Goal: Transaction & Acquisition: Subscribe to service/newsletter

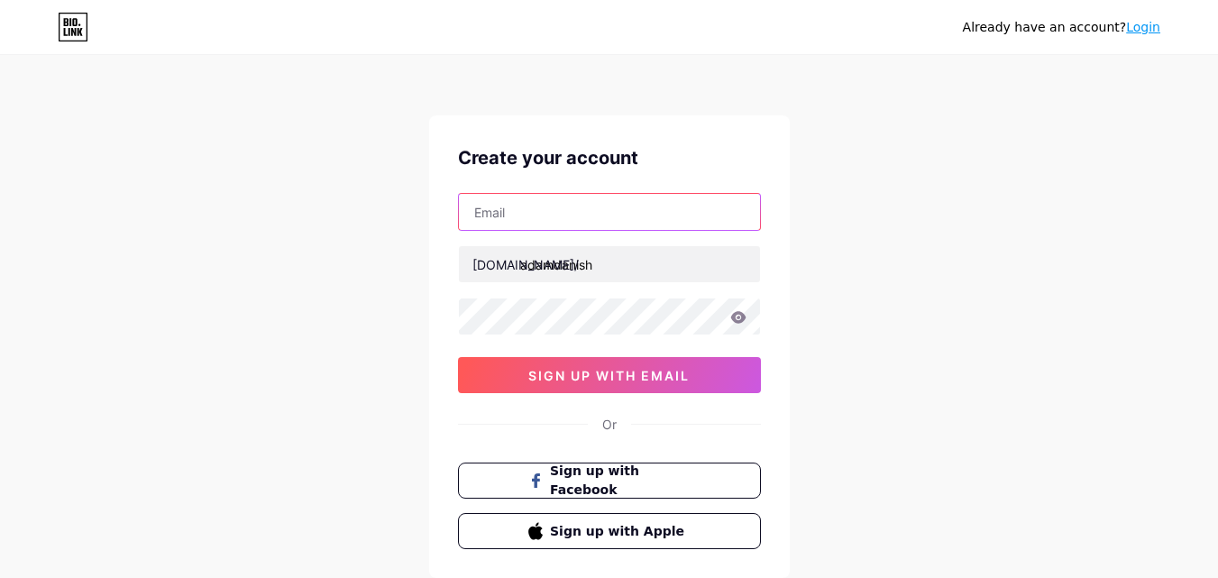
click at [576, 229] on input "text" at bounding box center [609, 212] width 301 height 36
type input "[EMAIL_ADDRESS][DOMAIN_NAME]"
click at [738, 316] on icon at bounding box center [737, 317] width 15 height 12
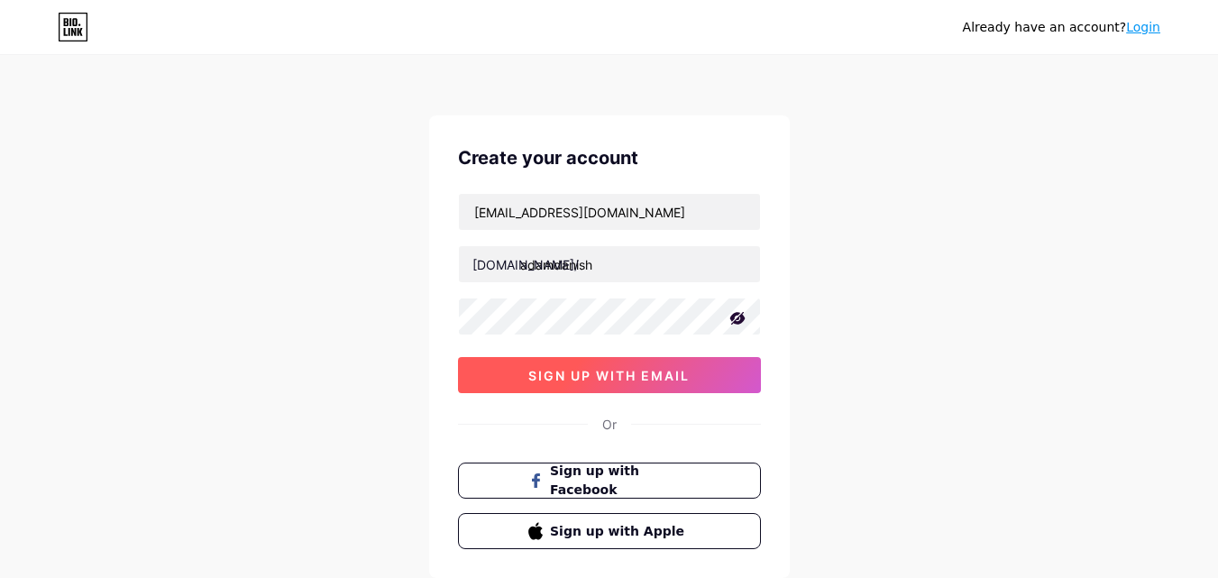
click at [646, 371] on span "sign up with email" at bounding box center [608, 375] width 161 height 15
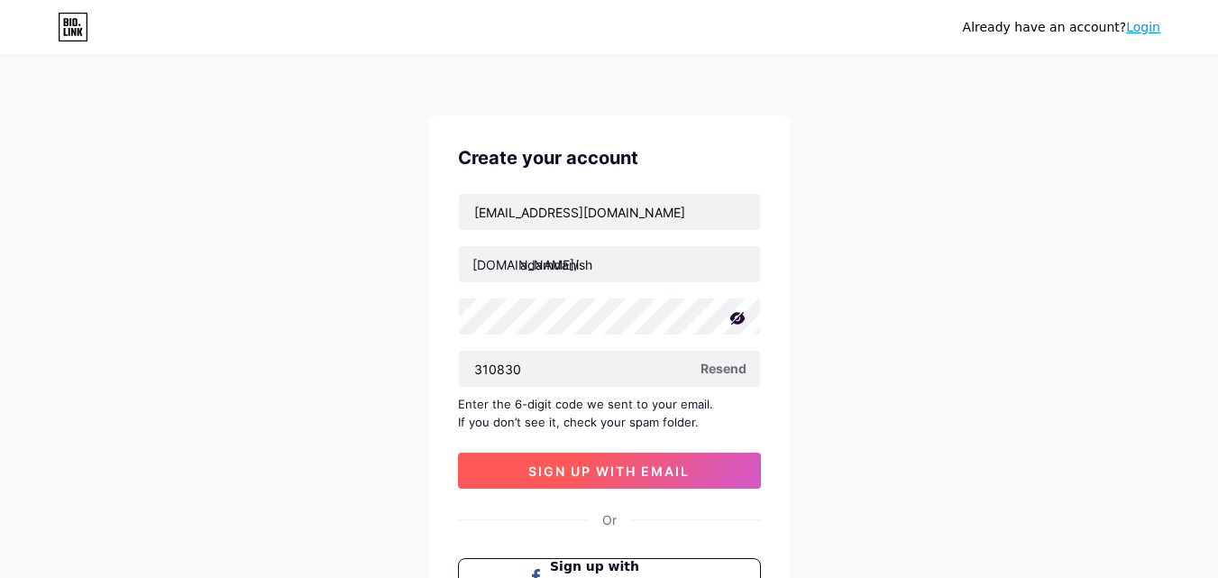
type input "310830"
click at [622, 471] on span "sign up with email" at bounding box center [608, 470] width 161 height 15
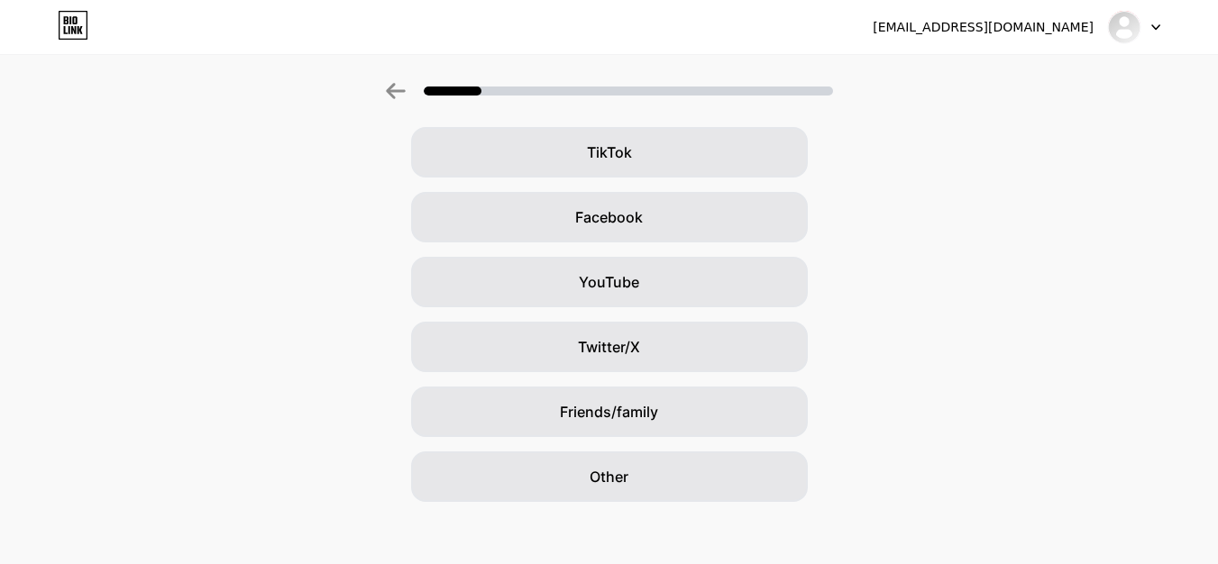
scroll to position [213, 0]
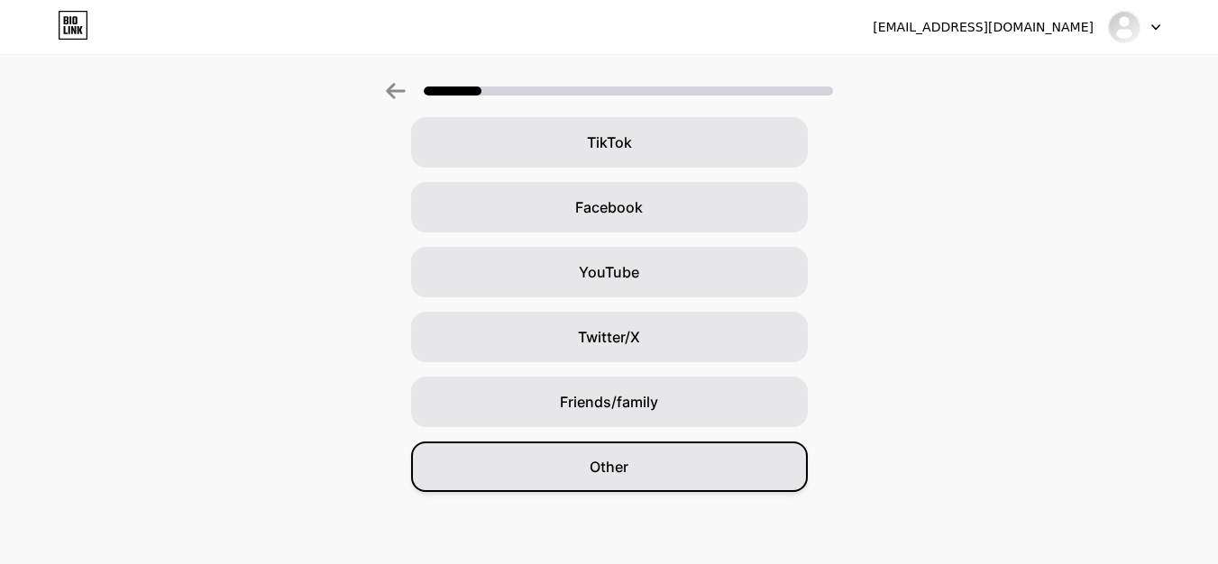
click at [765, 481] on div "Other" at bounding box center [609, 467] width 397 height 50
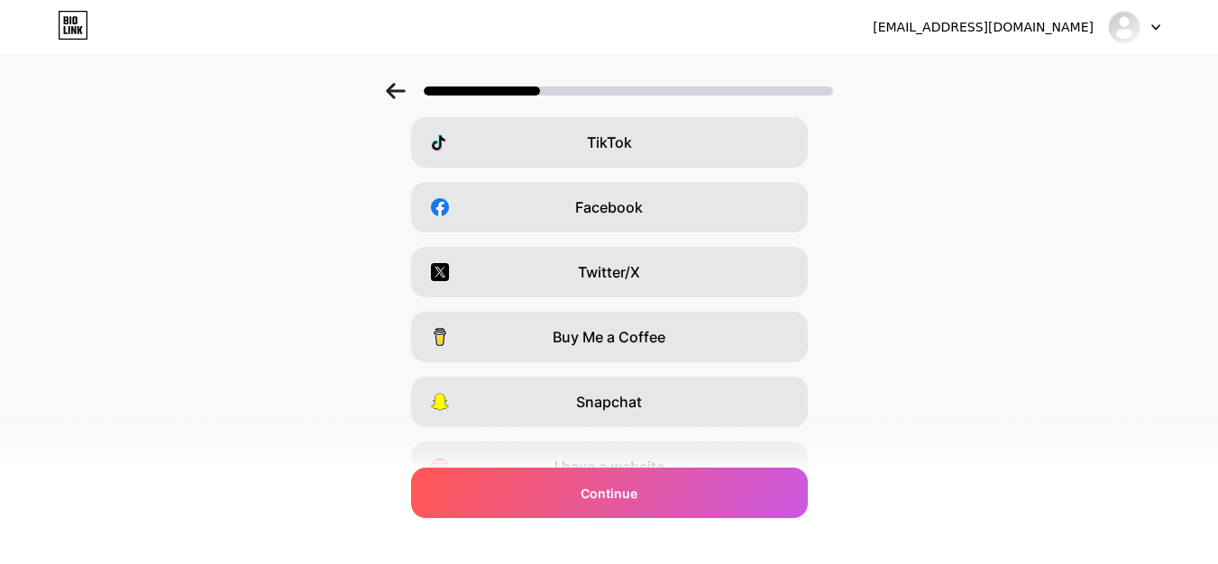
scroll to position [0, 0]
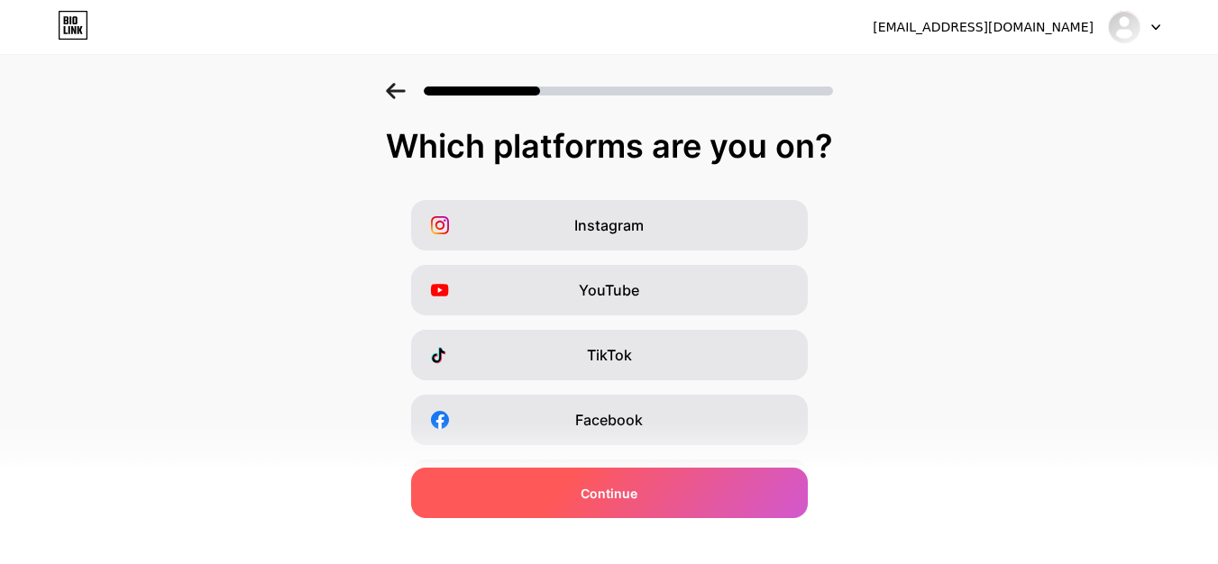
click at [718, 513] on div "Continue" at bounding box center [609, 493] width 397 height 50
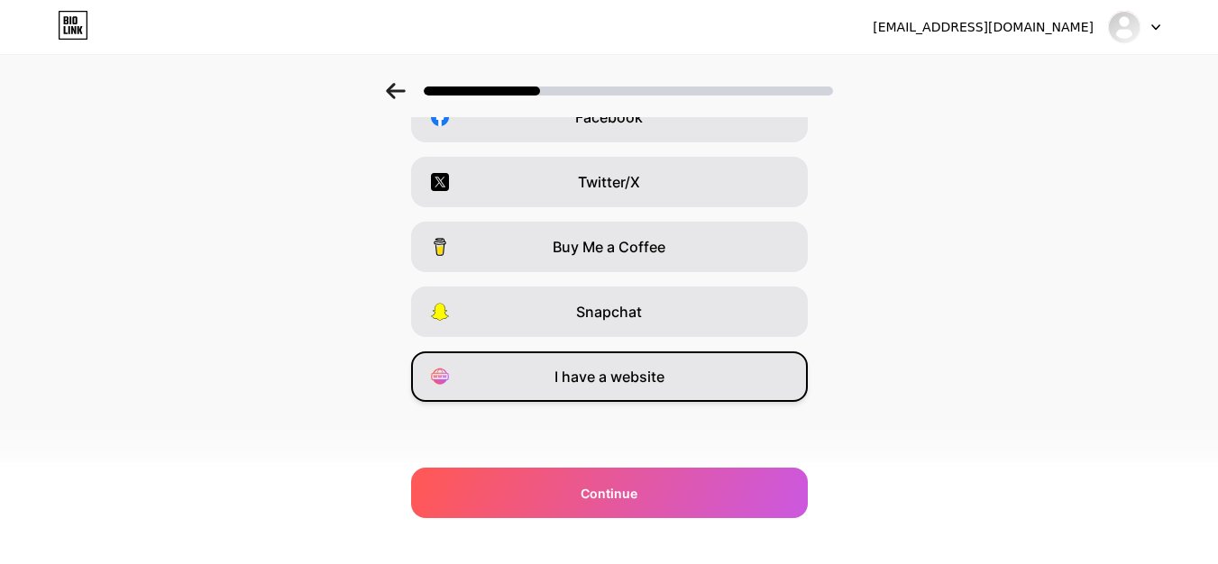
scroll to position [297, 0]
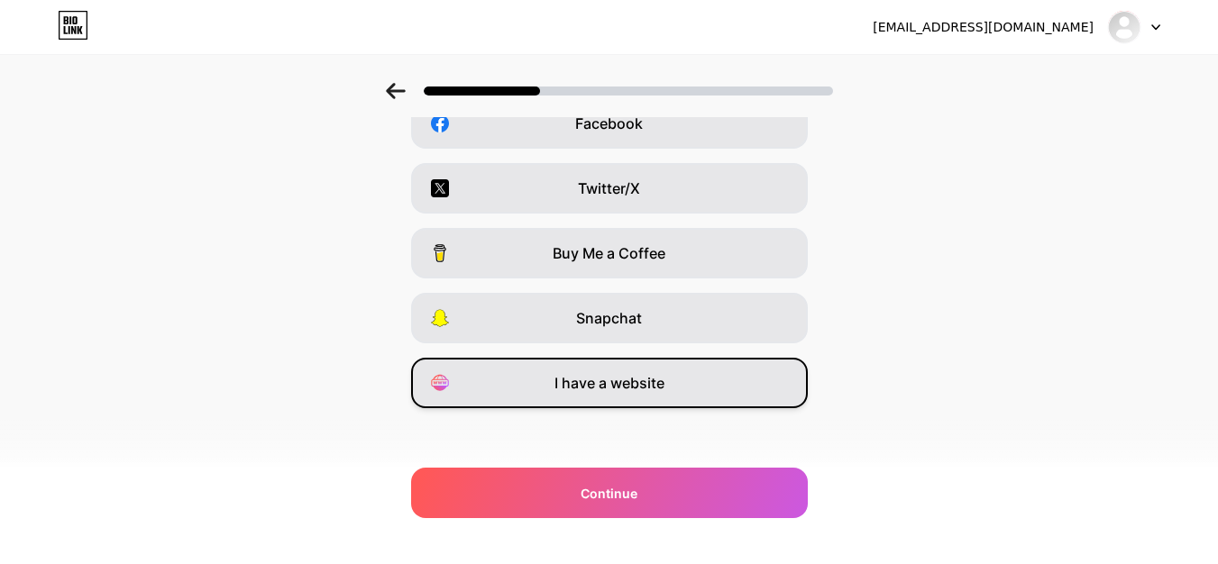
click at [711, 389] on div "I have a website" at bounding box center [609, 383] width 397 height 50
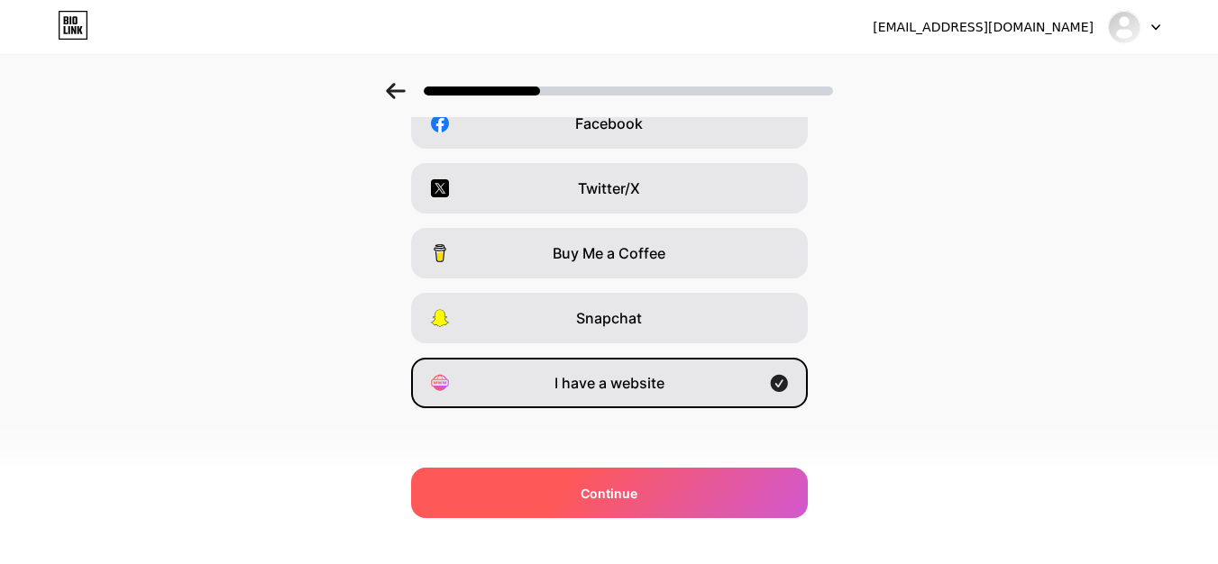
click at [738, 501] on div "Continue" at bounding box center [609, 493] width 397 height 50
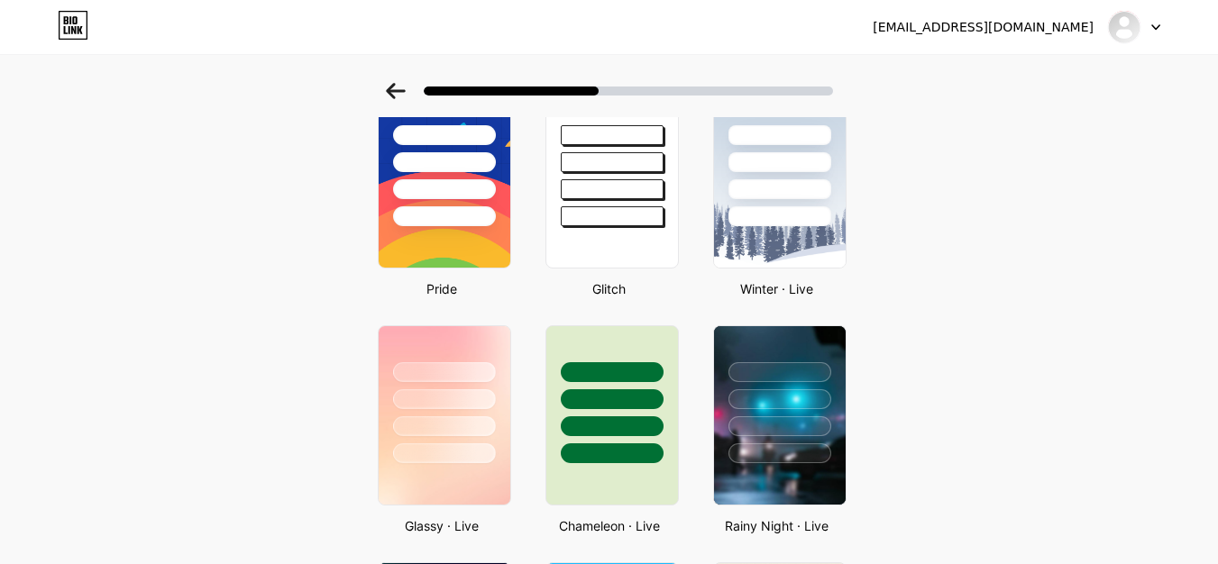
scroll to position [367, 0]
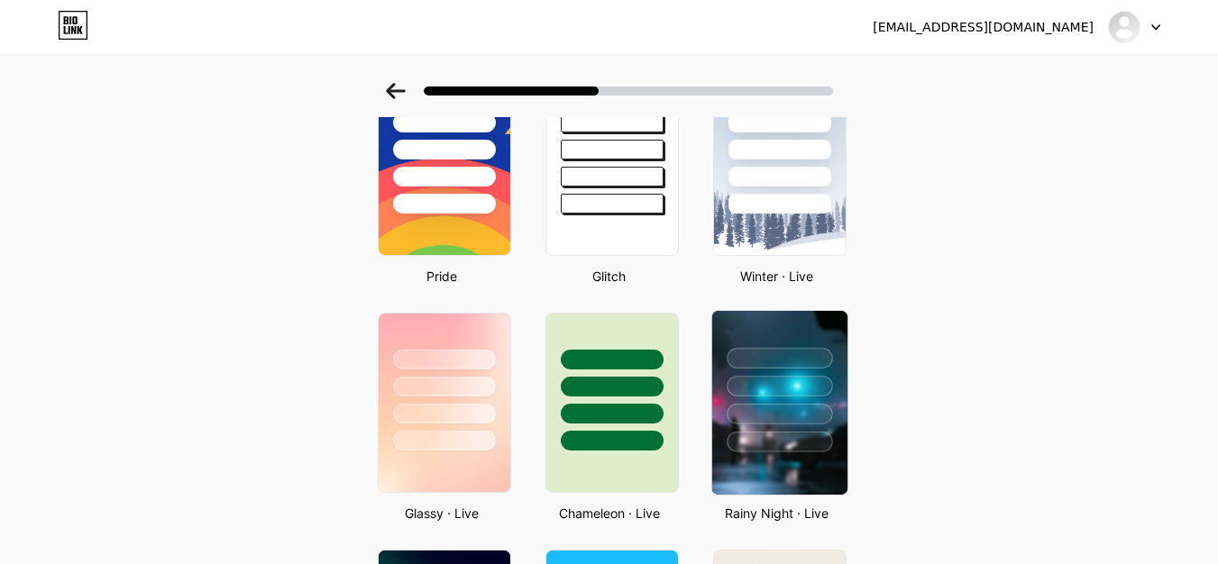
click at [772, 365] on div at bounding box center [779, 358] width 105 height 21
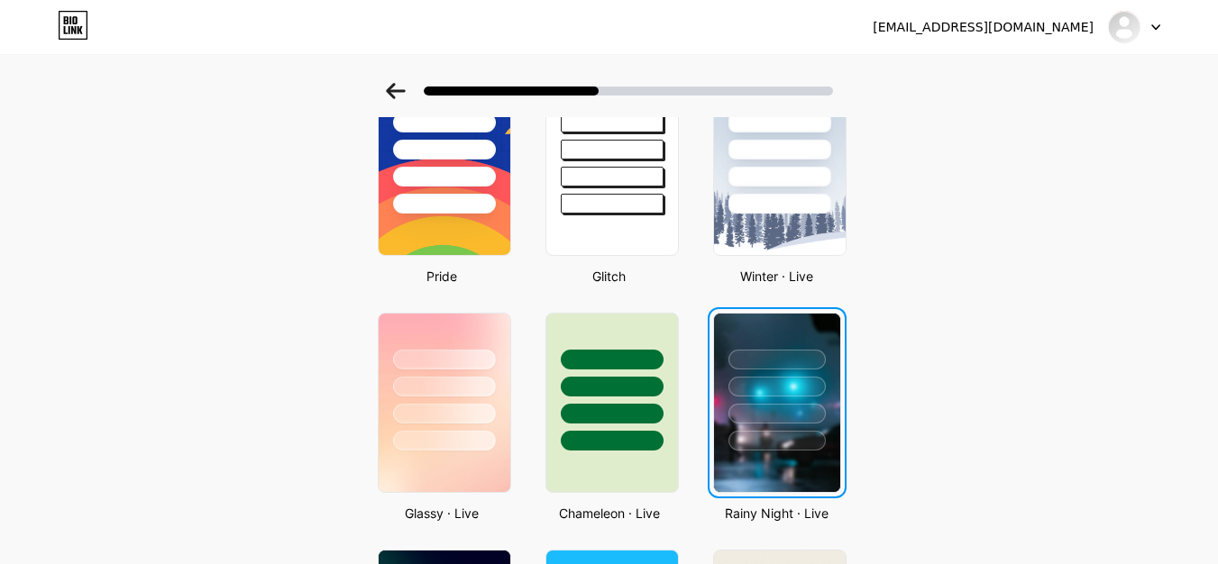
scroll to position [0, 0]
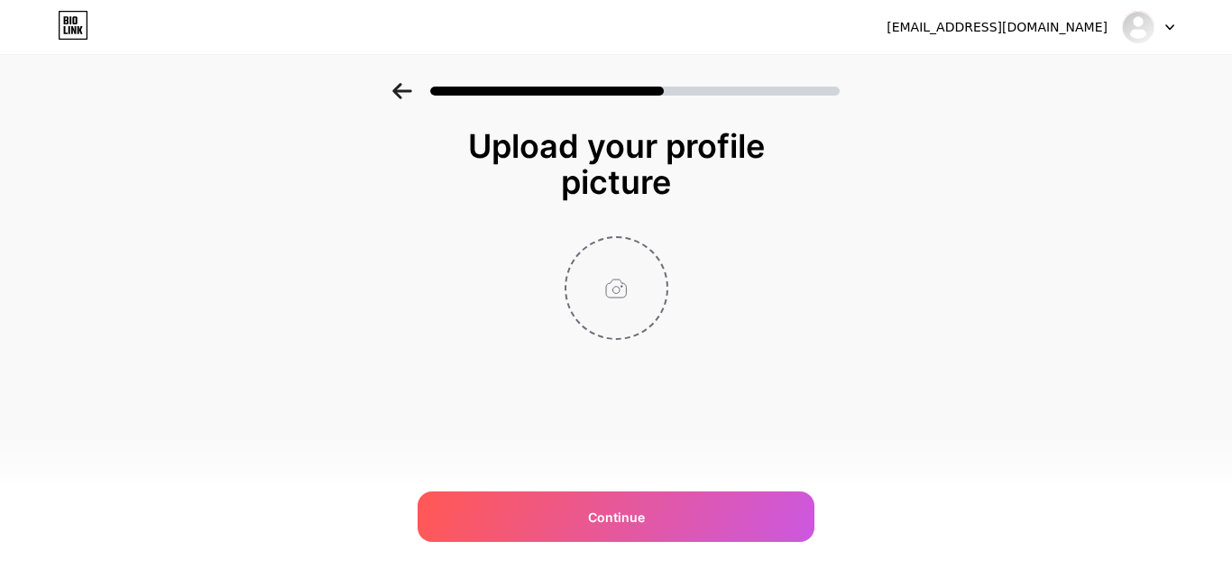
click at [638, 285] on input "file" at bounding box center [616, 288] width 100 height 100
type input "C:\fakepath\ffae73b0-6792-4608-a8af-4a0d86ce4ed4.jpg"
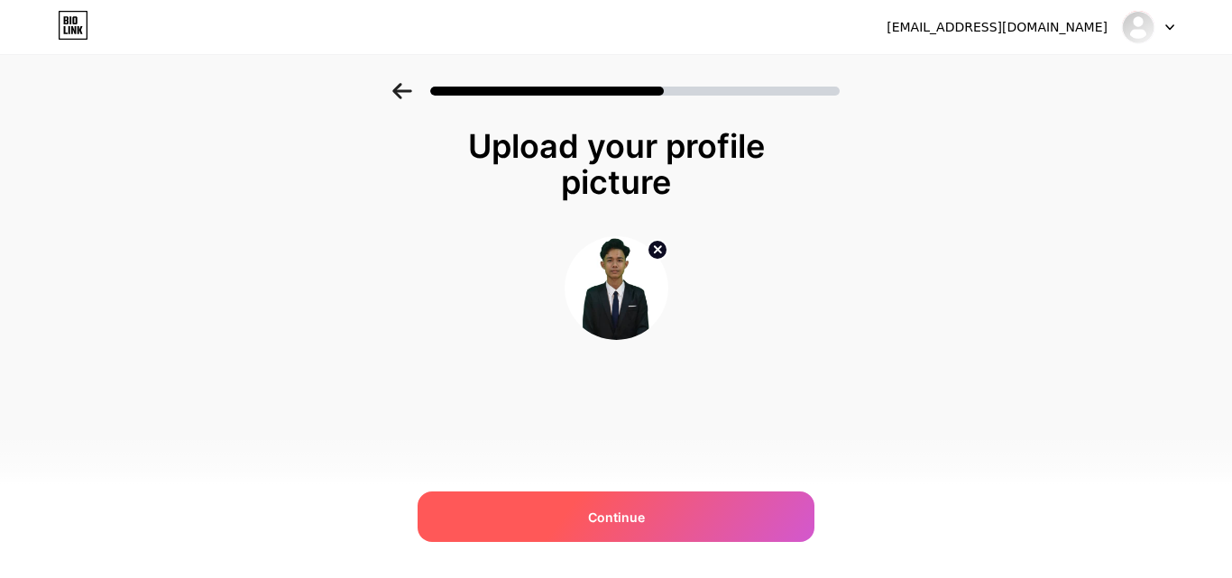
click at [632, 527] on div "Continue" at bounding box center [615, 516] width 397 height 50
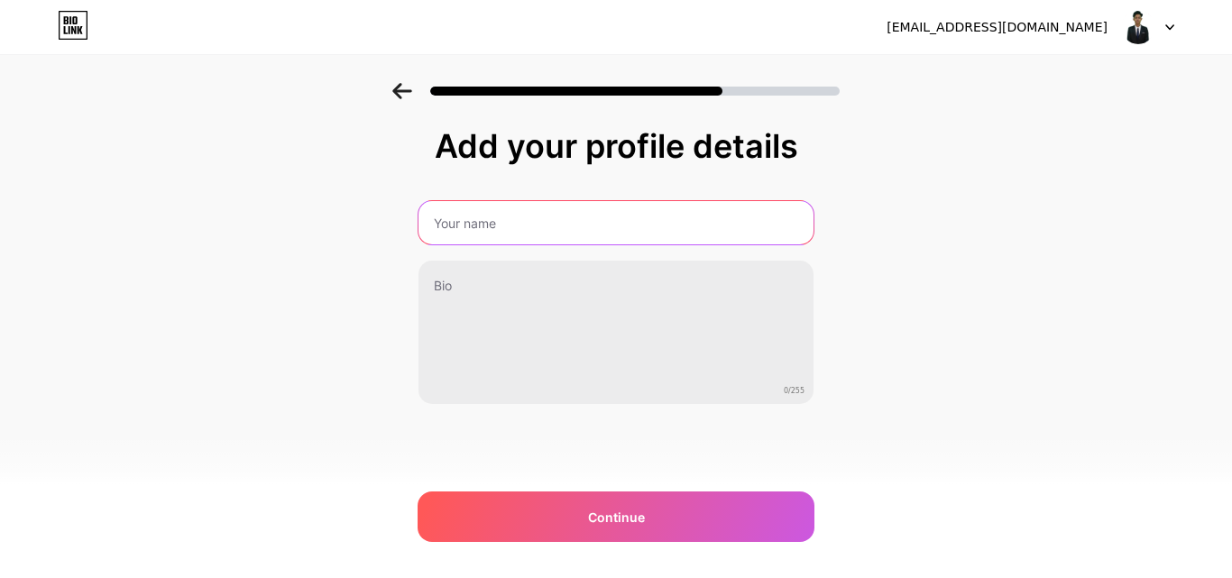
click at [627, 213] on input "text" at bounding box center [615, 222] width 395 height 43
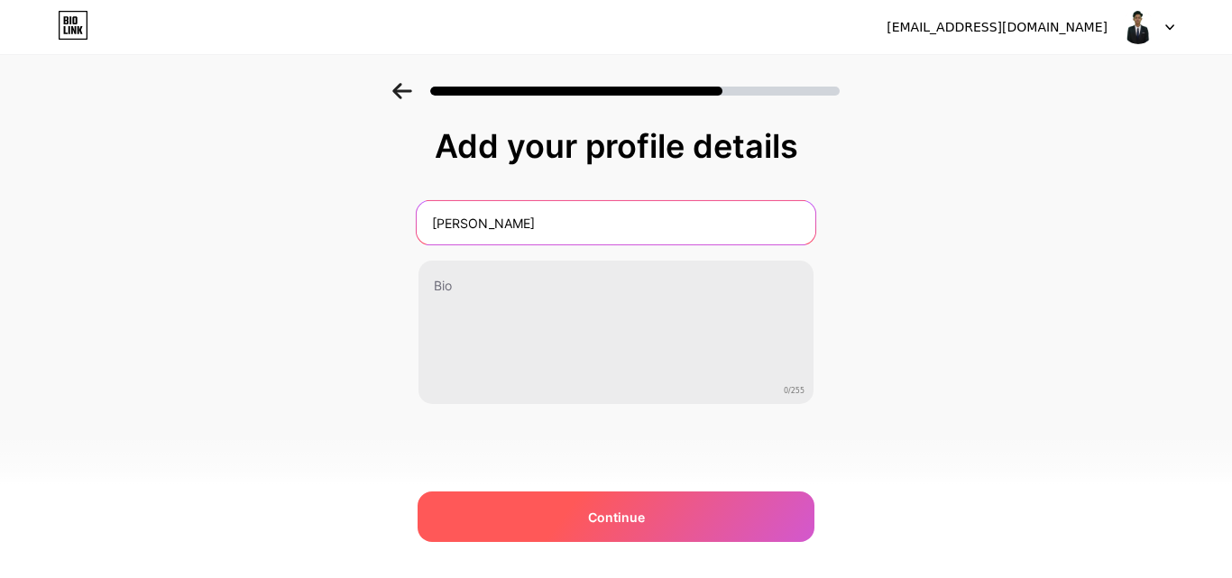
type input "[PERSON_NAME]"
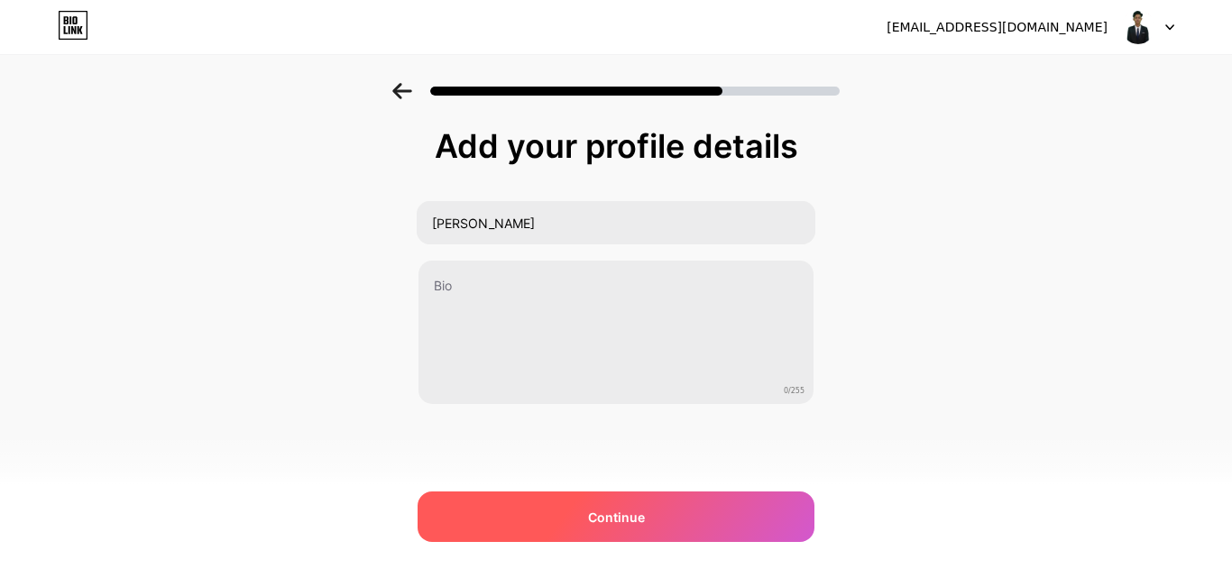
click at [539, 523] on div "Continue" at bounding box center [615, 516] width 397 height 50
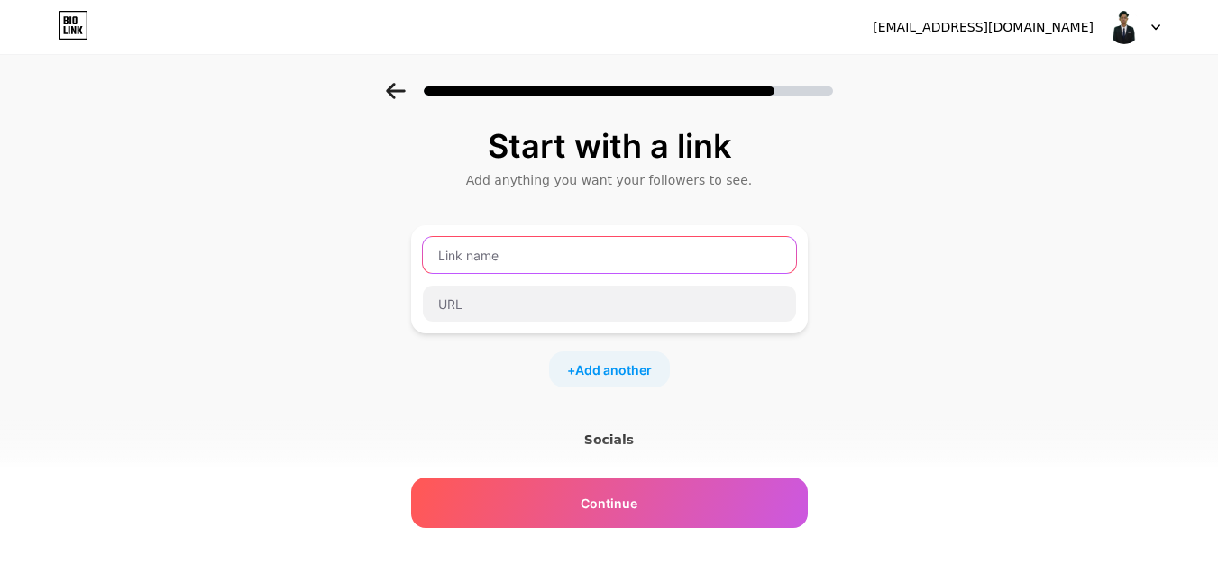
click at [503, 249] on input "text" at bounding box center [609, 255] width 373 height 36
type input "Work Request Portal (Fiix Cmms)"
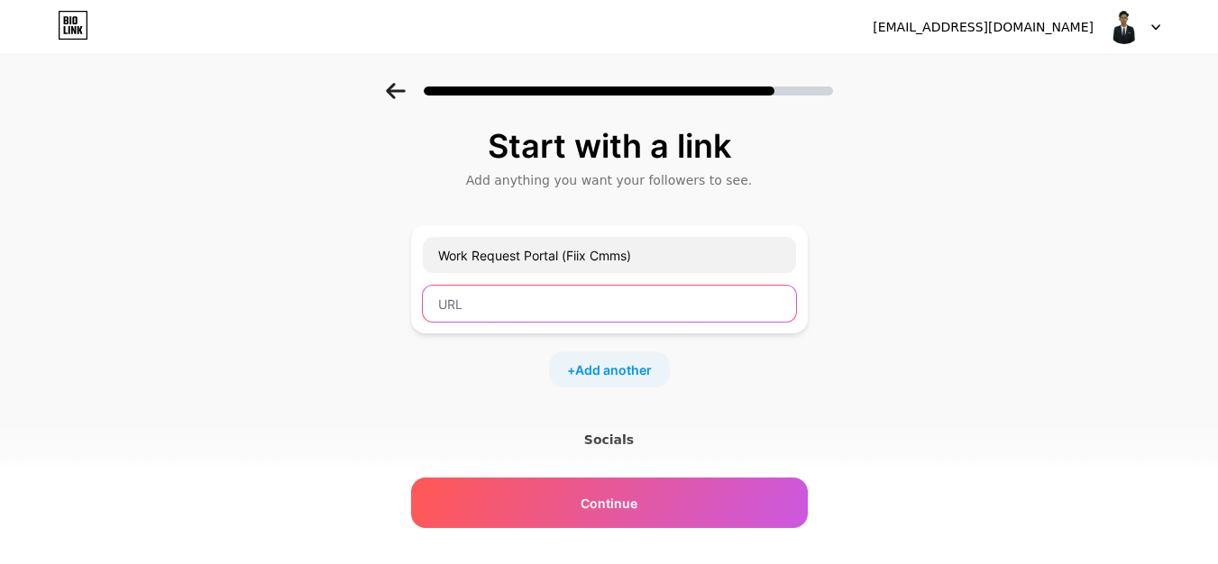
click at [634, 304] on input "text" at bounding box center [609, 304] width 373 height 36
paste input "[URL][DOMAIN_NAME][DOMAIN_NAME]"
type input "[URL][DOMAIN_NAME][DOMAIN_NAME]"
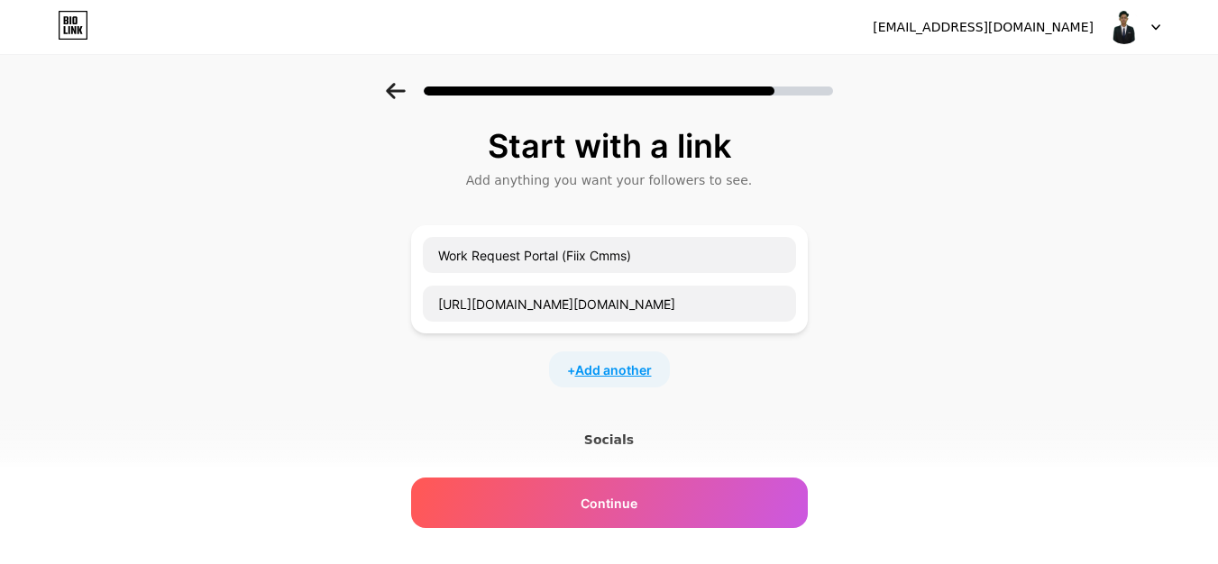
scroll to position [0, 0]
click at [636, 366] on span "Add another" at bounding box center [613, 370] width 77 height 19
click at [622, 389] on input "text" at bounding box center [609, 381] width 373 height 36
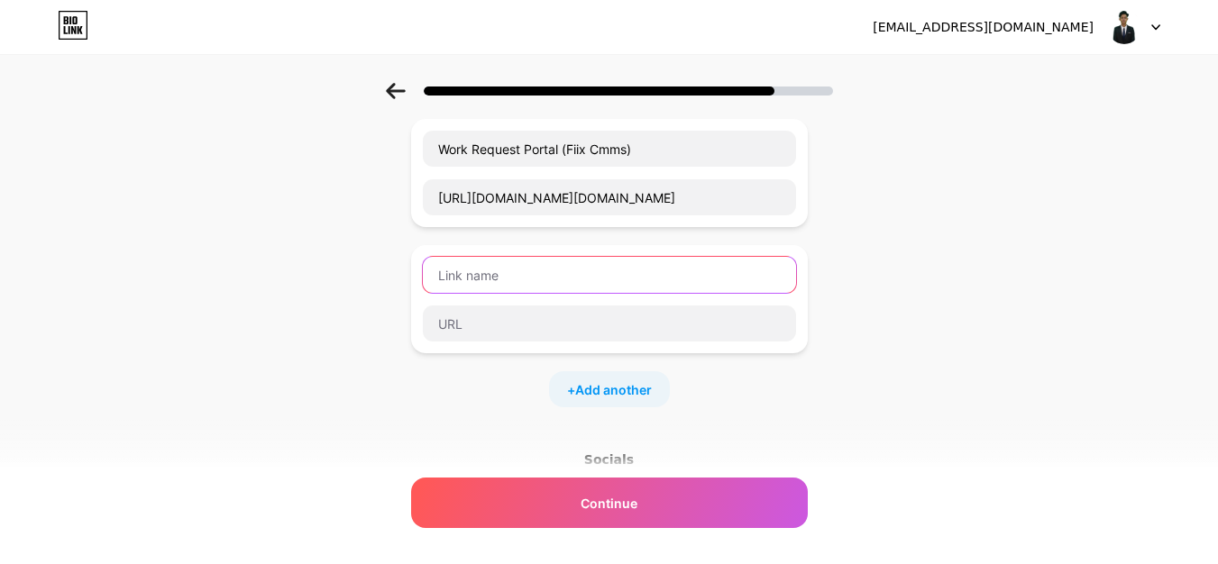
scroll to position [90, 0]
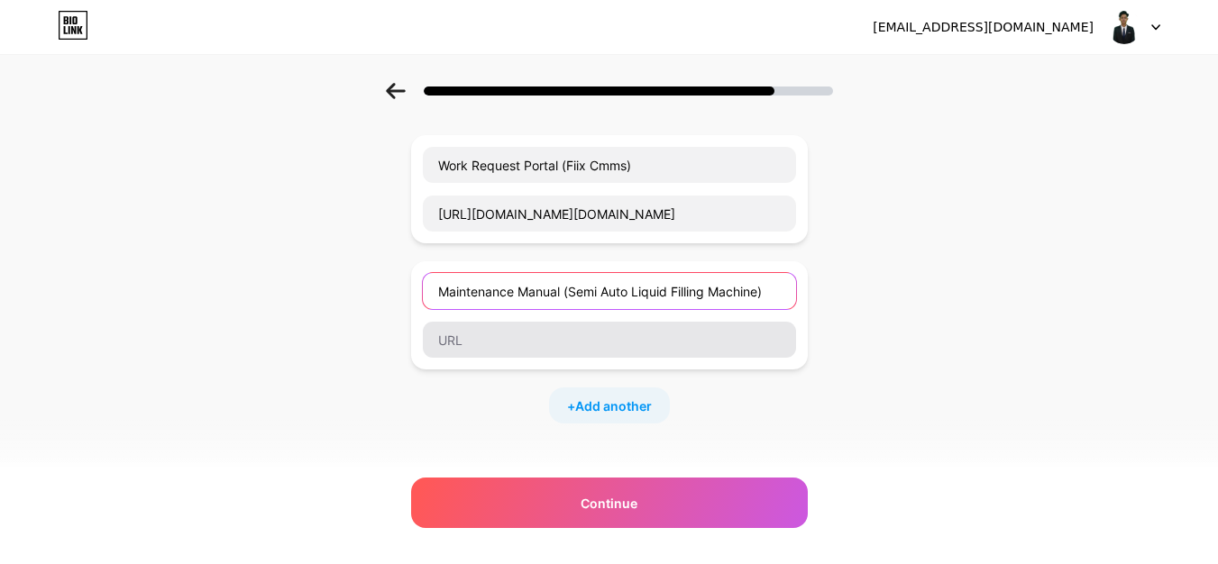
type input "Maintenance Manual (Semi Auto Liquid Filling Machine)"
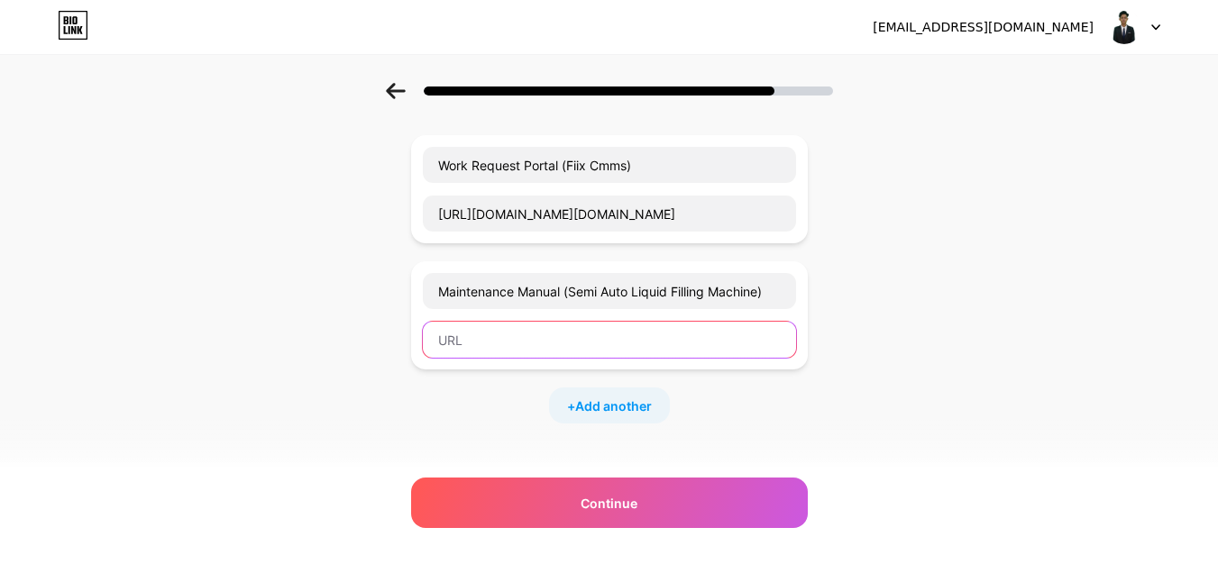
click at [581, 334] on input "text" at bounding box center [609, 340] width 373 height 36
paste input "[URL][DOMAIN_NAME]"
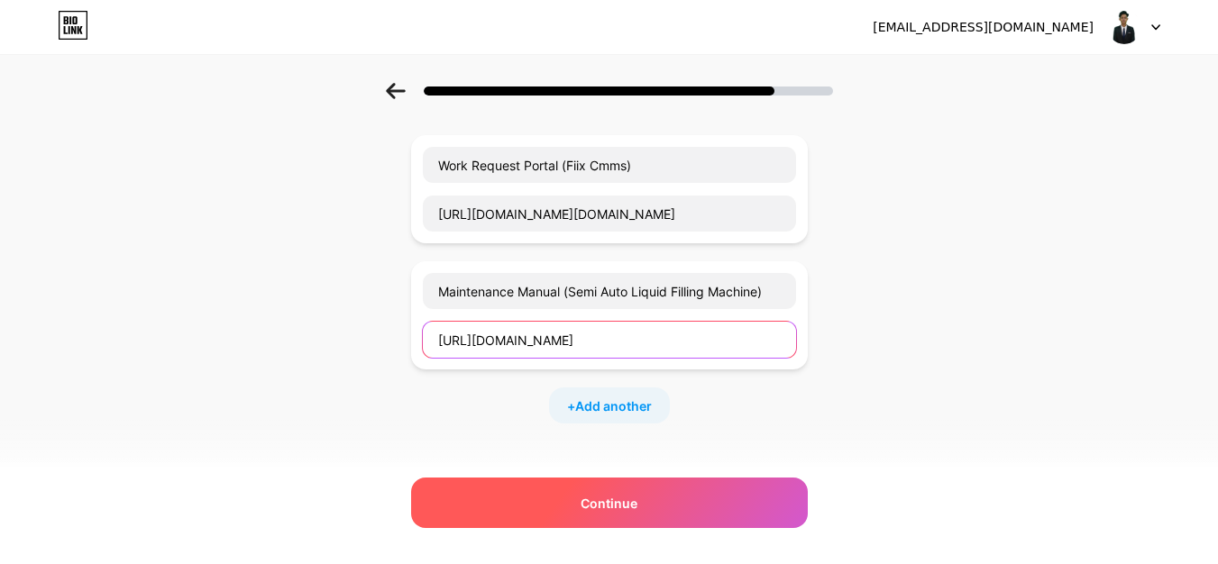
type input "[URL][DOMAIN_NAME]"
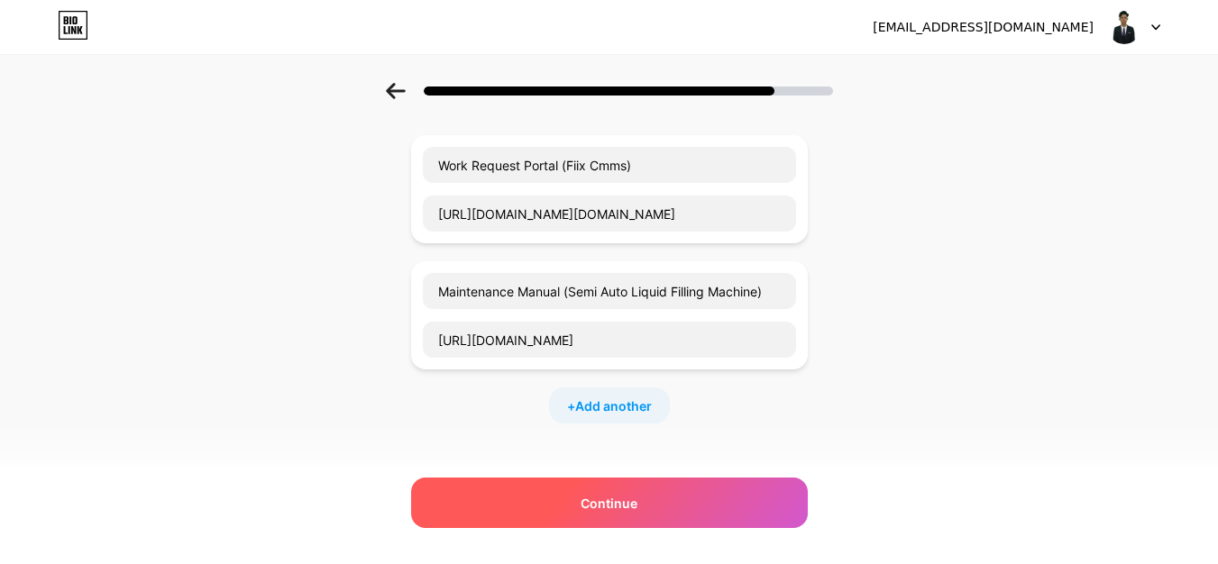
click at [637, 505] on span "Continue" at bounding box center [609, 503] width 57 height 19
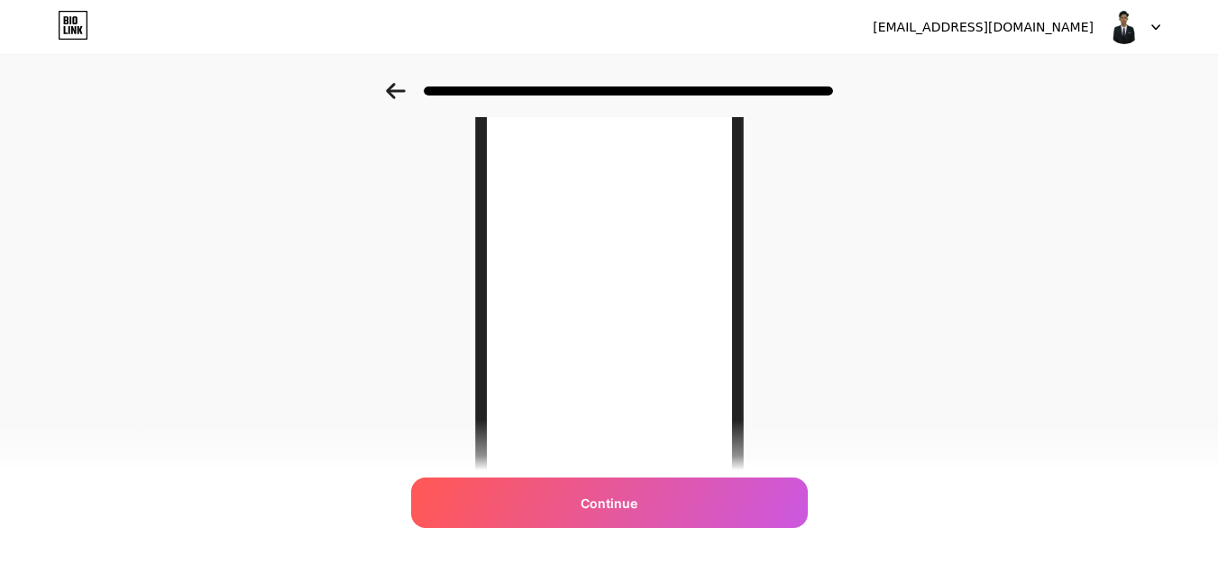
scroll to position [180, 0]
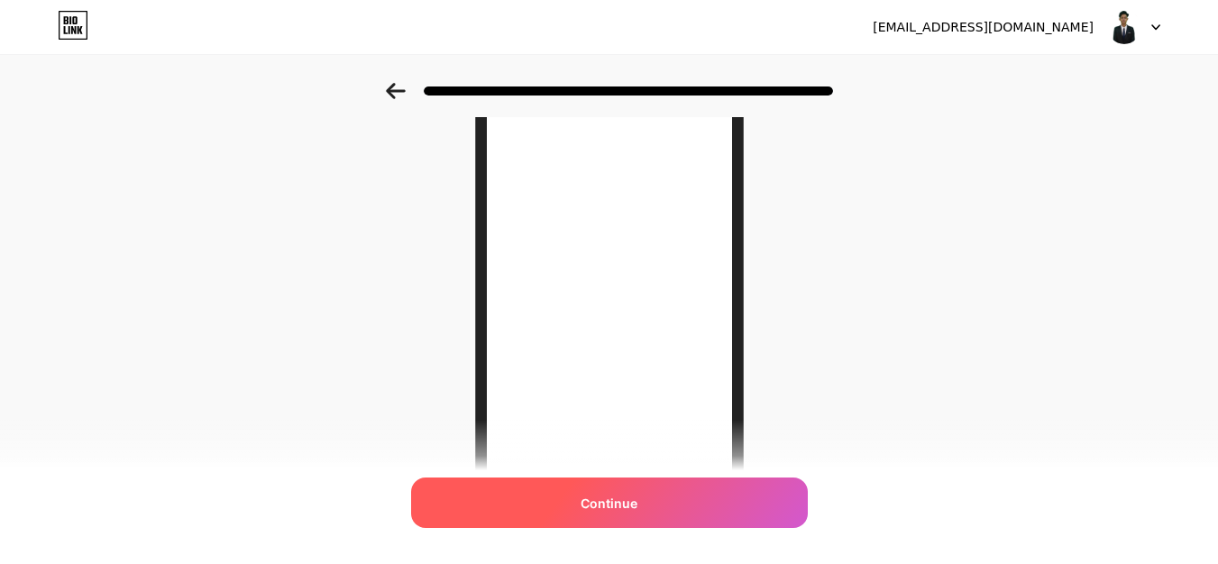
click at [673, 509] on div "Continue" at bounding box center [609, 503] width 397 height 50
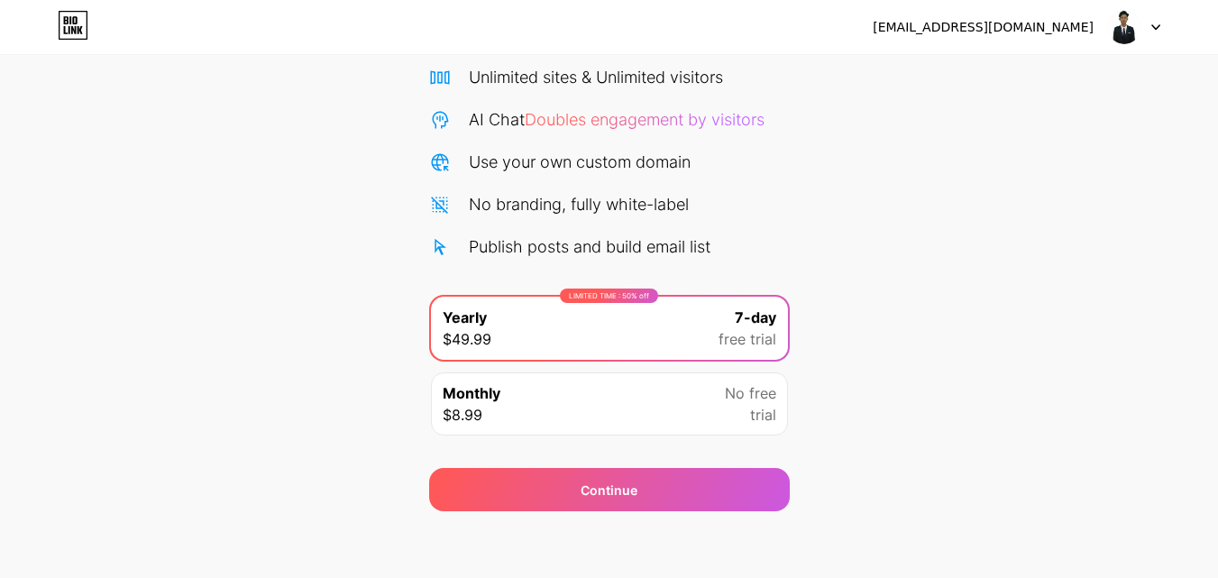
scroll to position [148, 0]
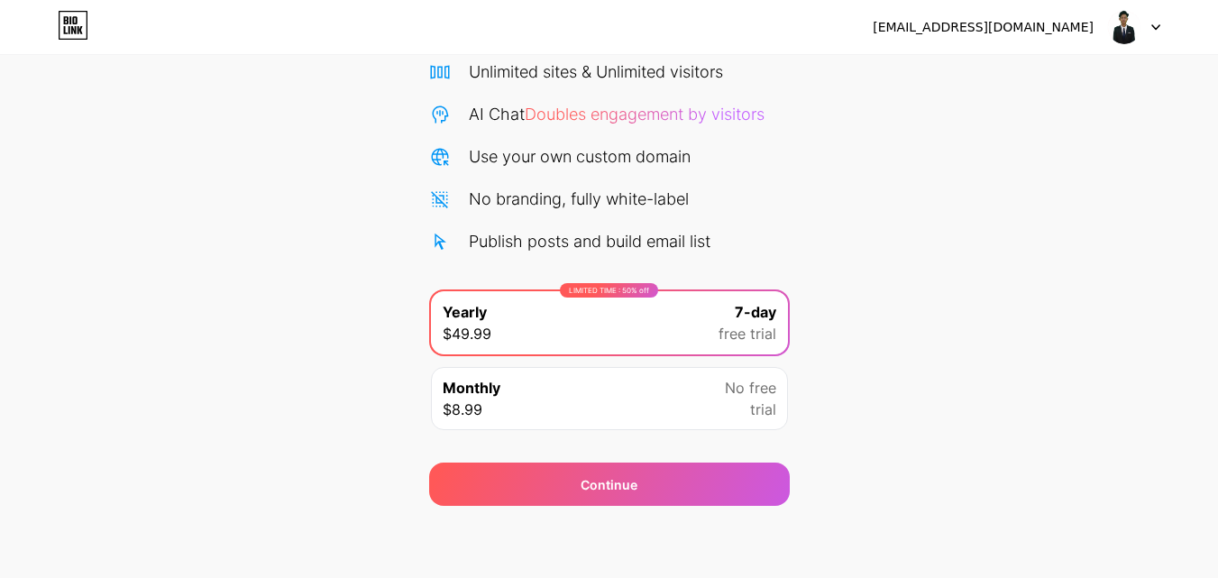
click at [704, 412] on div "Monthly $8.99 No free trial" at bounding box center [609, 398] width 357 height 63
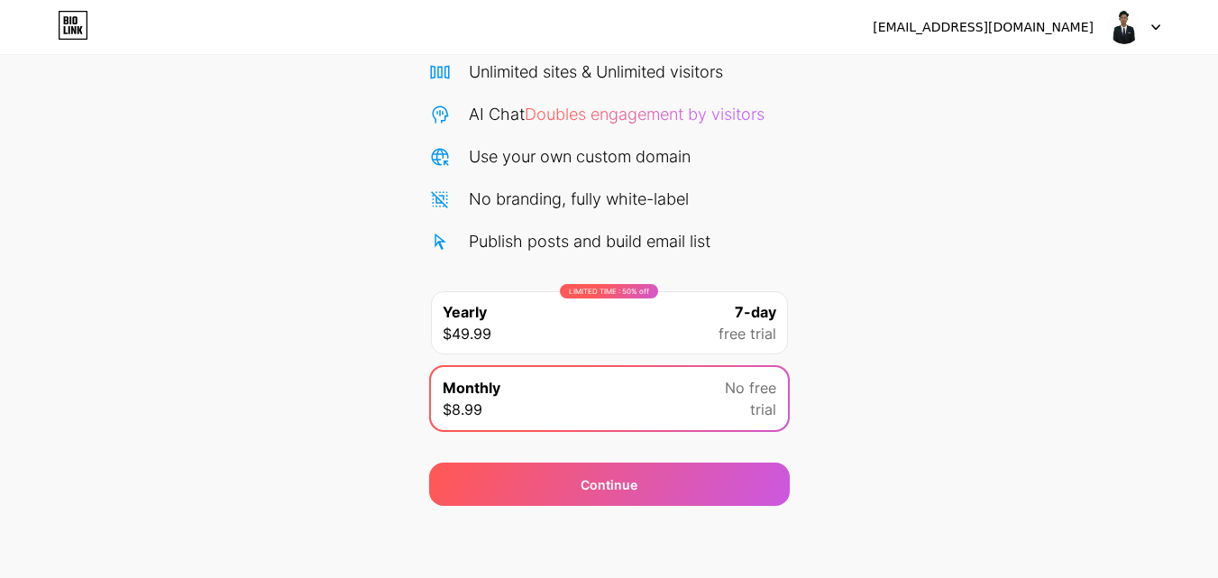
click at [762, 324] on span "free trial" at bounding box center [748, 334] width 58 height 22
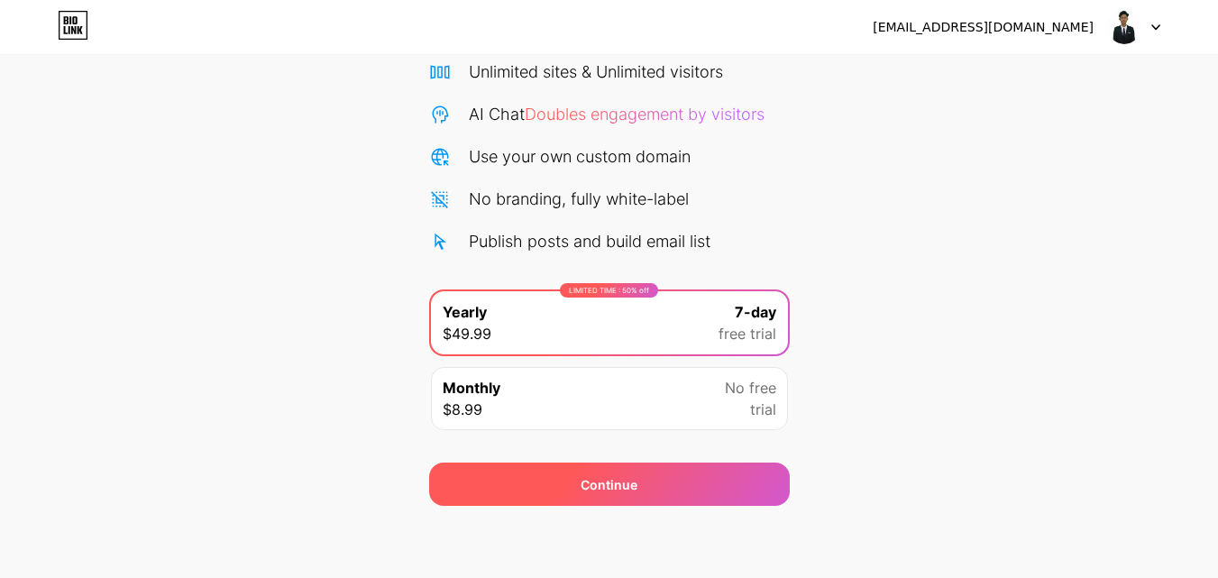
click at [662, 497] on div "Continue" at bounding box center [609, 483] width 361 height 43
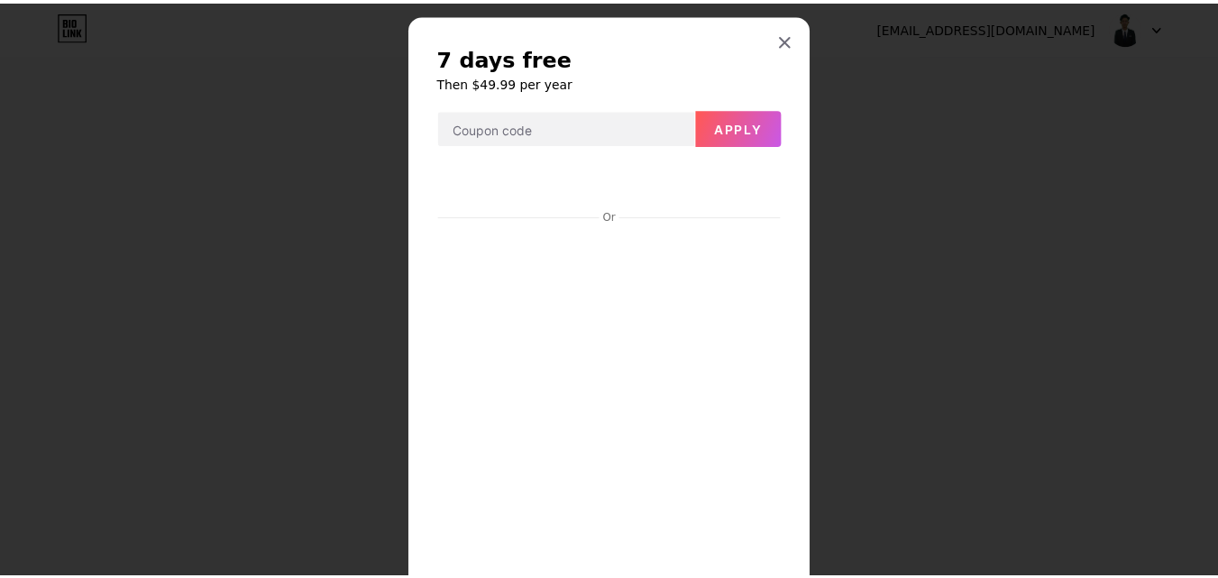
scroll to position [19, 0]
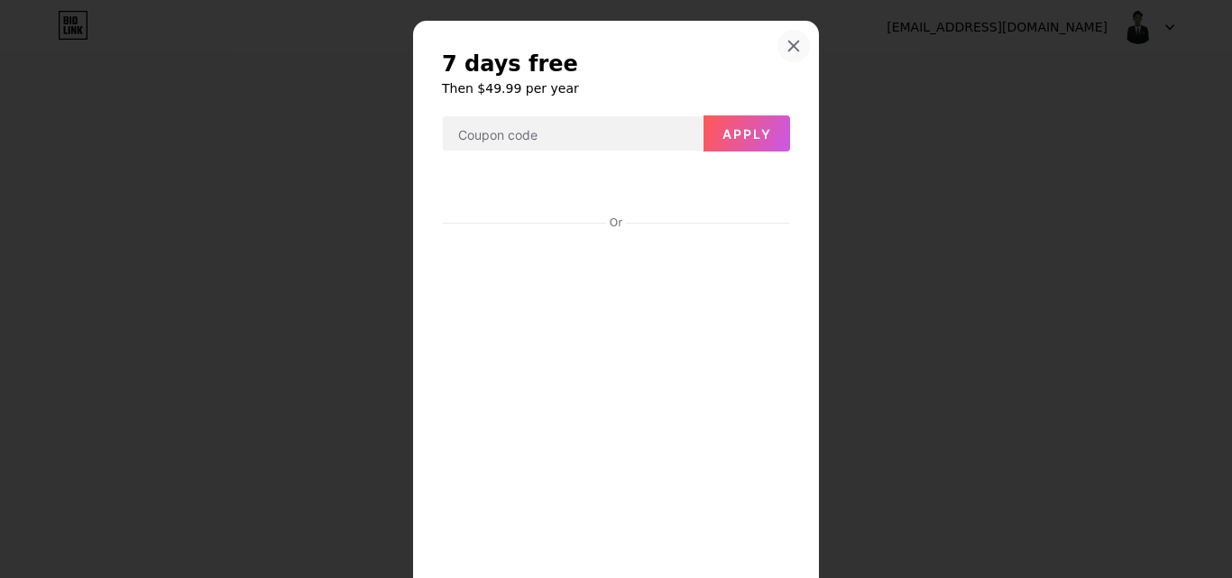
click at [792, 38] on div at bounding box center [793, 46] width 32 height 32
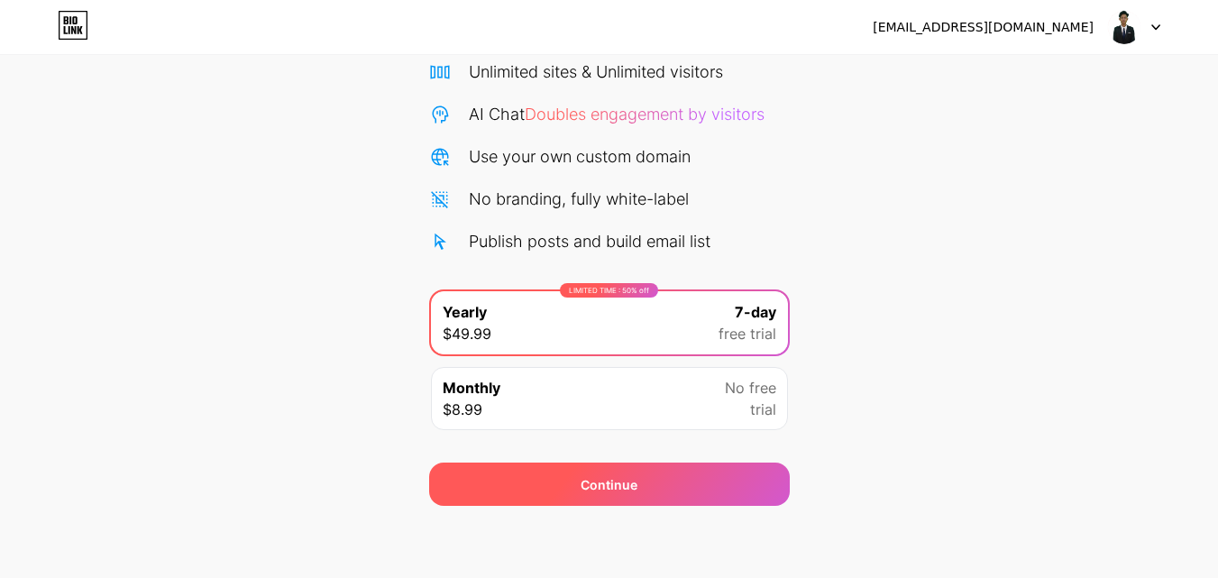
click at [727, 471] on div "Continue" at bounding box center [609, 483] width 361 height 43
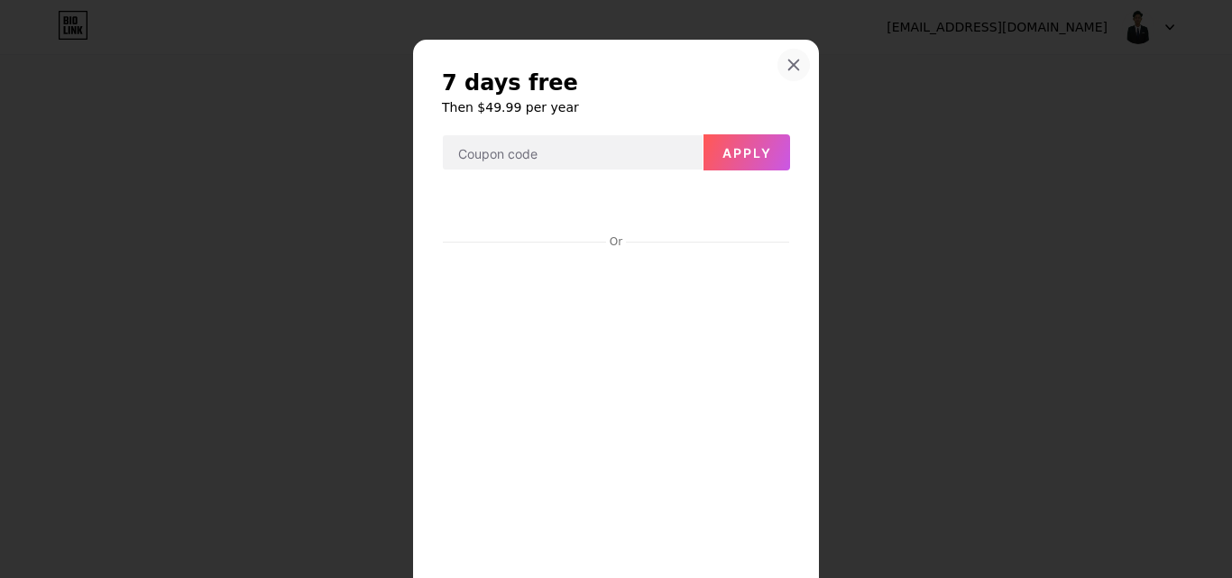
click at [791, 62] on icon at bounding box center [793, 65] width 14 height 14
